Goal: Task Accomplishment & Management: Manage account settings

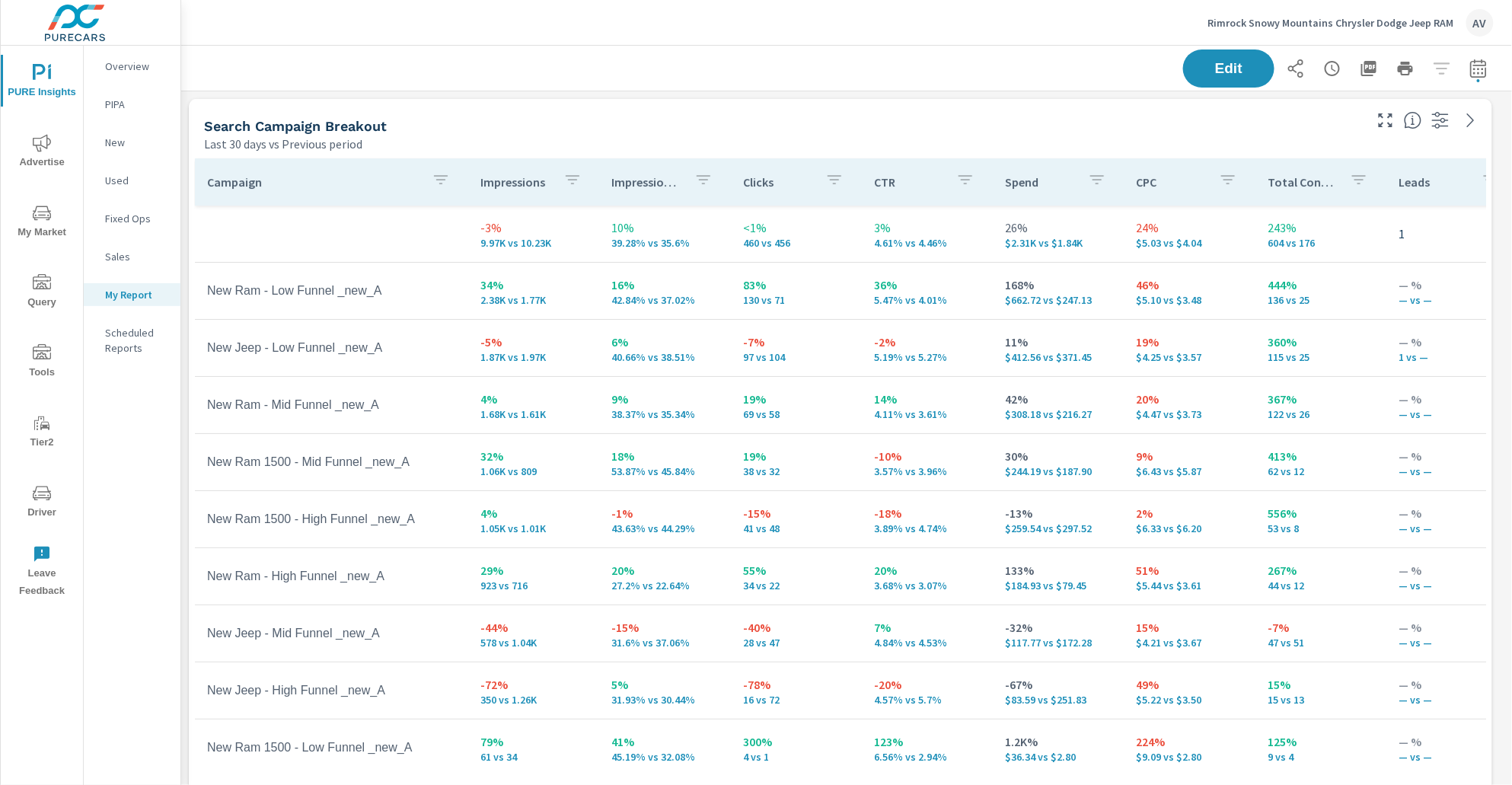
scroll to position [1961, 1345]
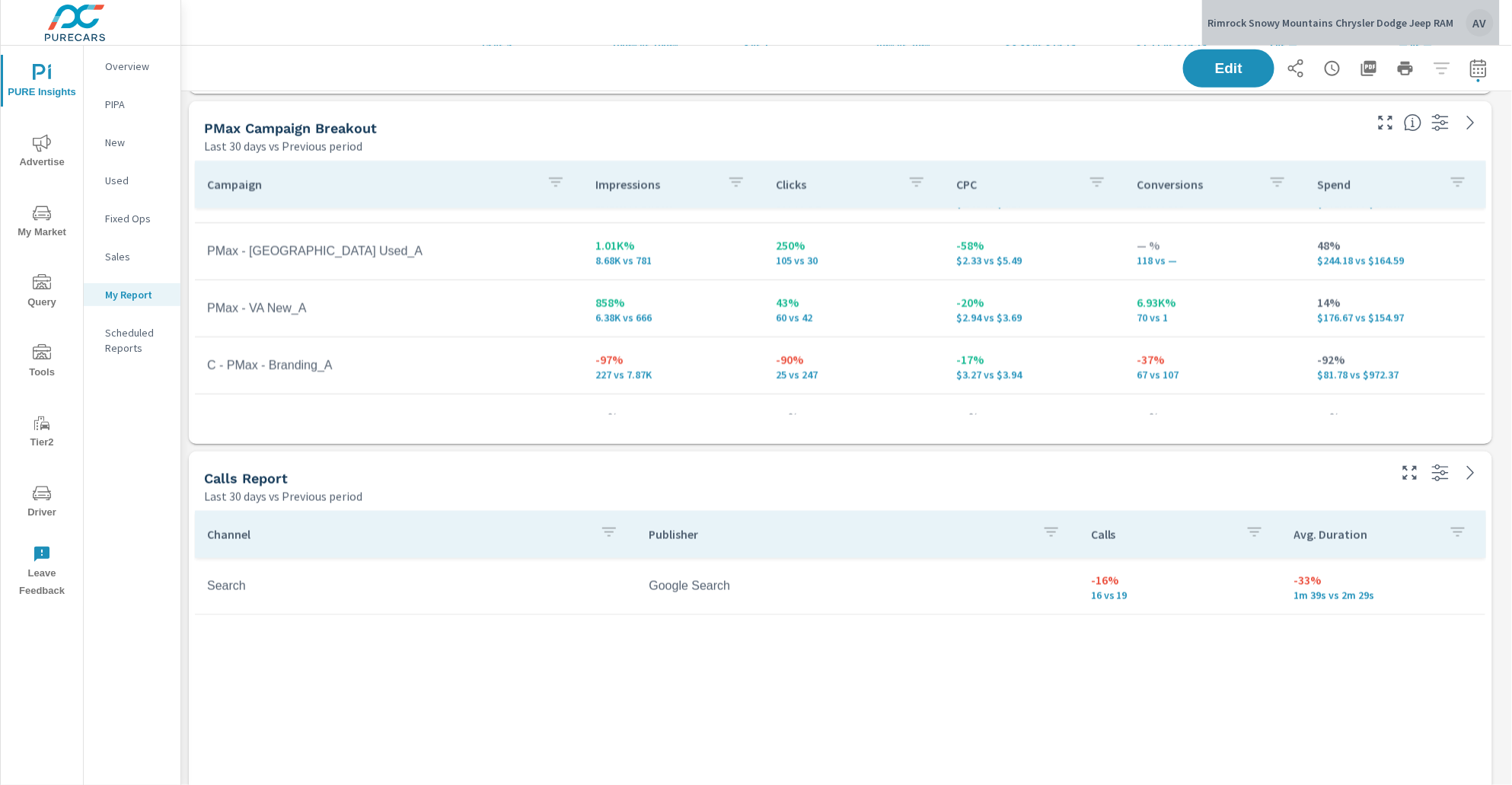
click at [1481, 17] on div "AV" at bounding box center [1480, 22] width 27 height 27
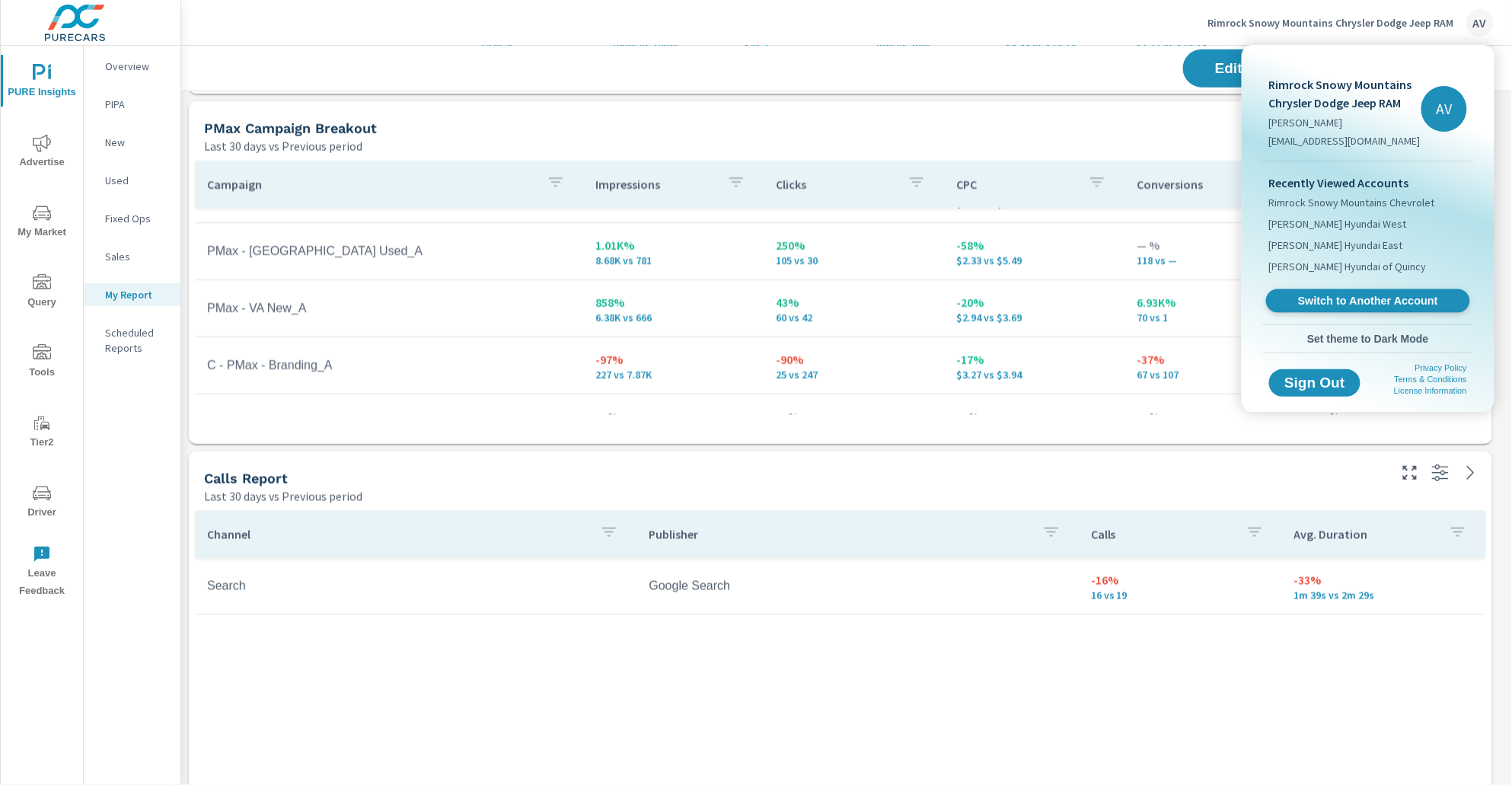
click at [1383, 294] on span "Switch to Another Account" at bounding box center [1367, 301] width 186 height 14
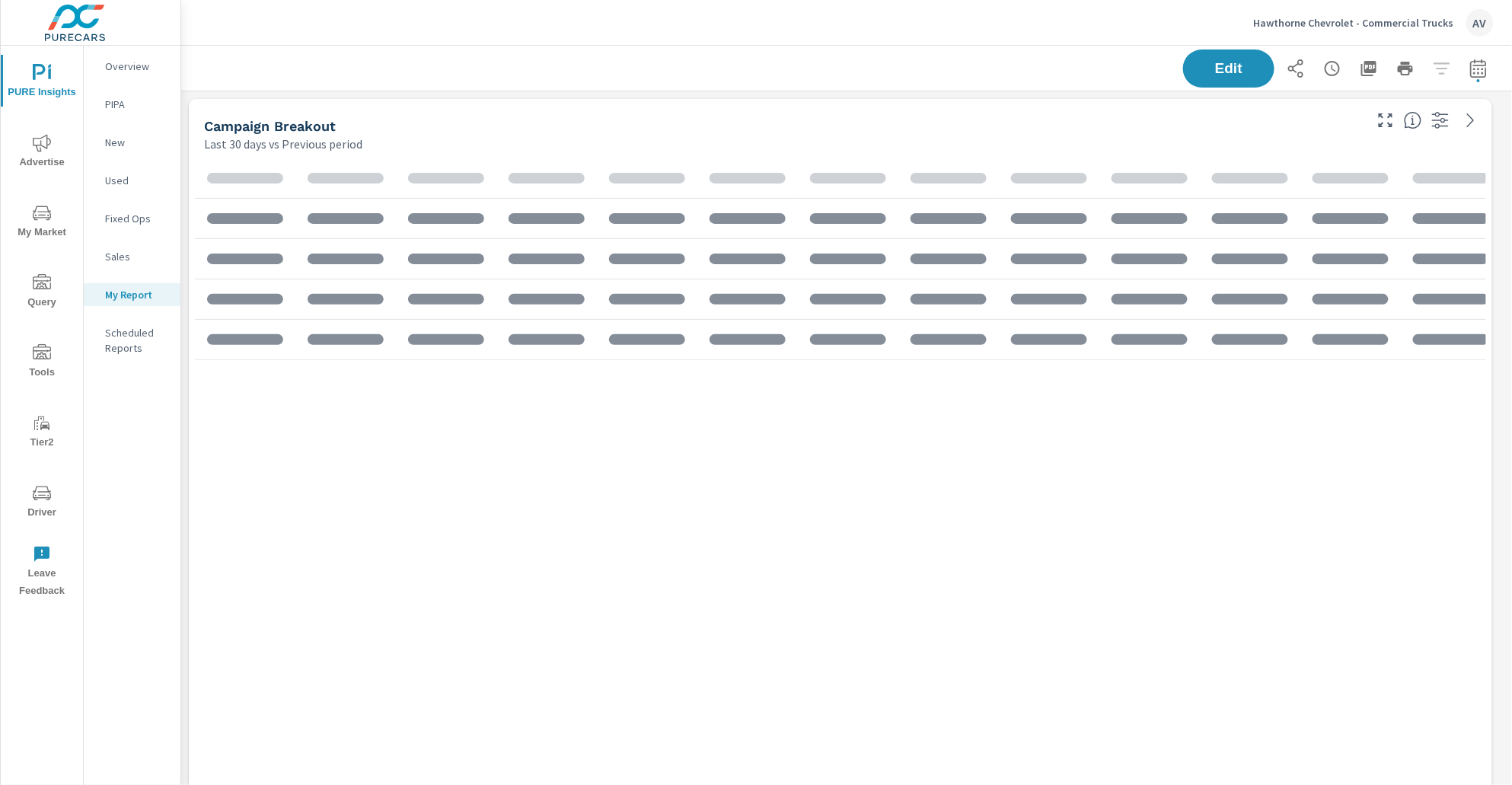
scroll to position [1435, 1345]
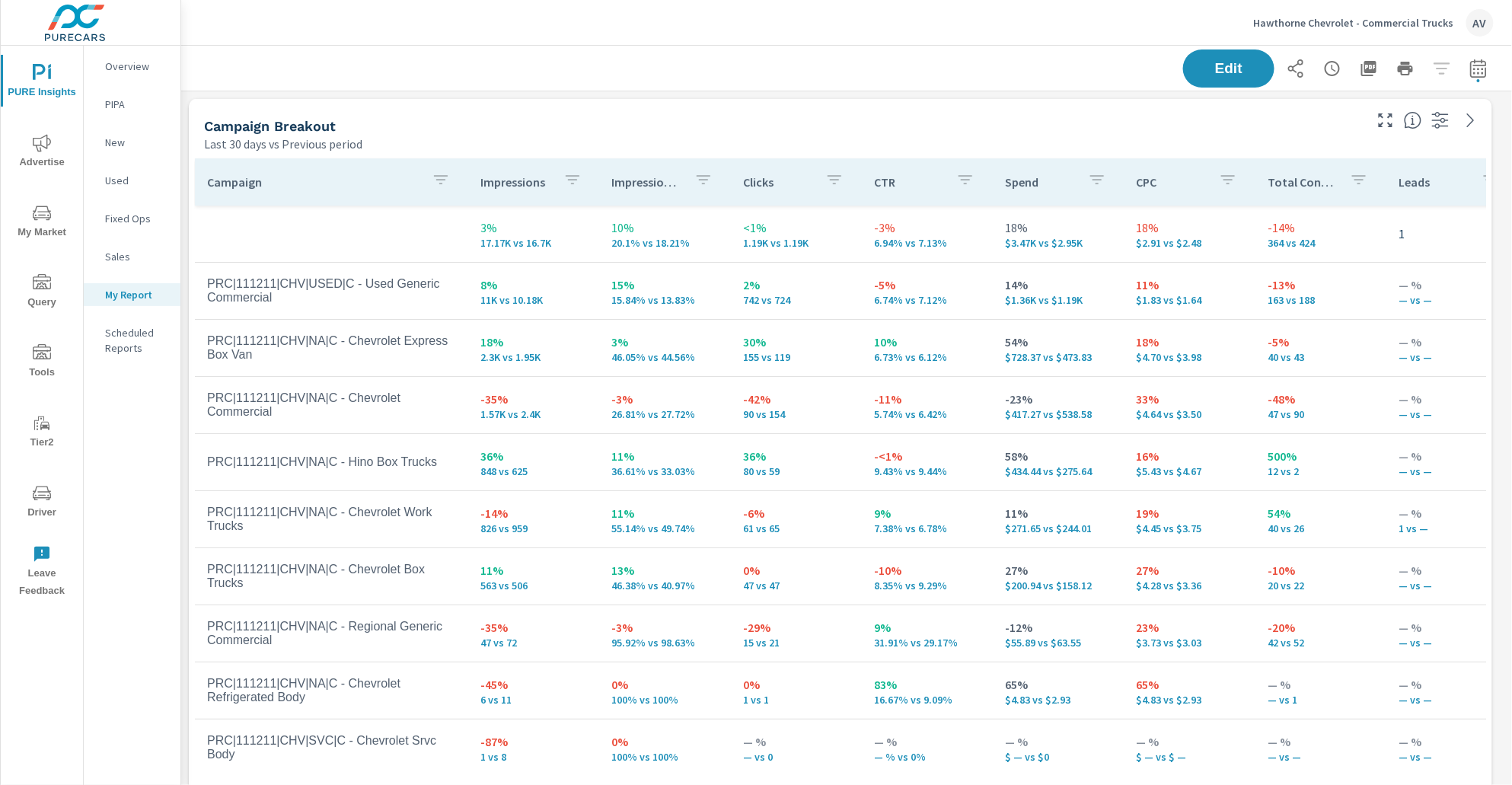
click at [33, 486] on icon "nav menu" at bounding box center [41, 493] width 18 height 18
